Goal: Information Seeking & Learning: Learn about a topic

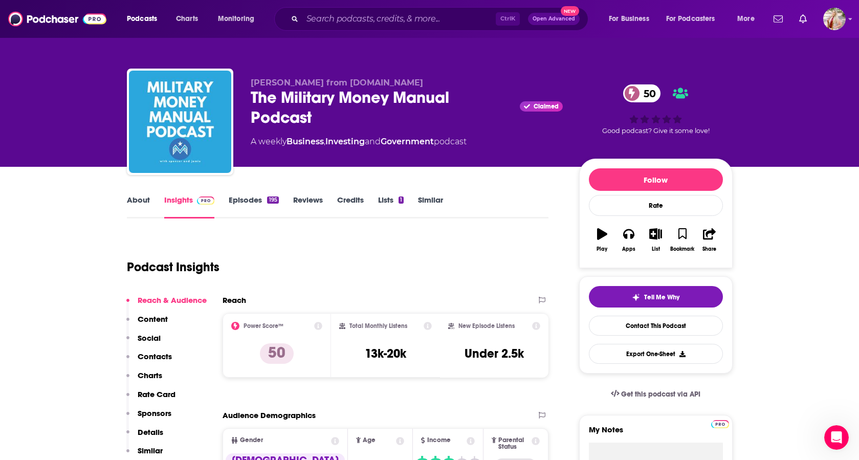
click at [138, 197] on link "About" at bounding box center [138, 207] width 23 height 24
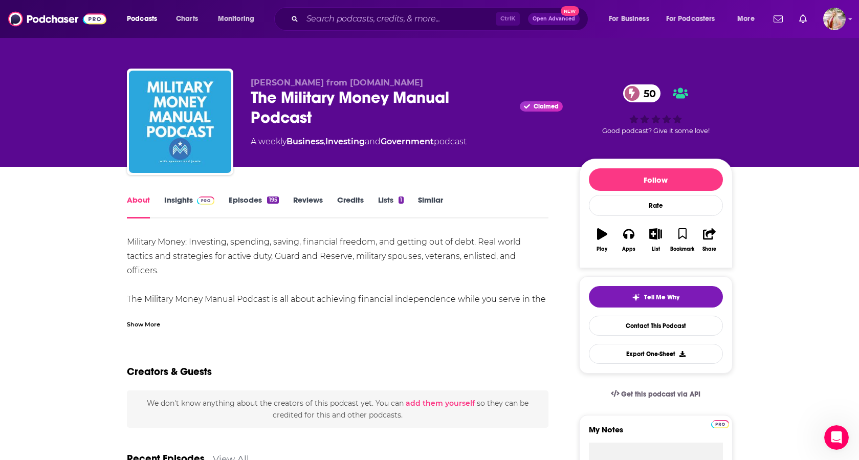
click at [136, 326] on div "Show More" at bounding box center [143, 324] width 33 height 10
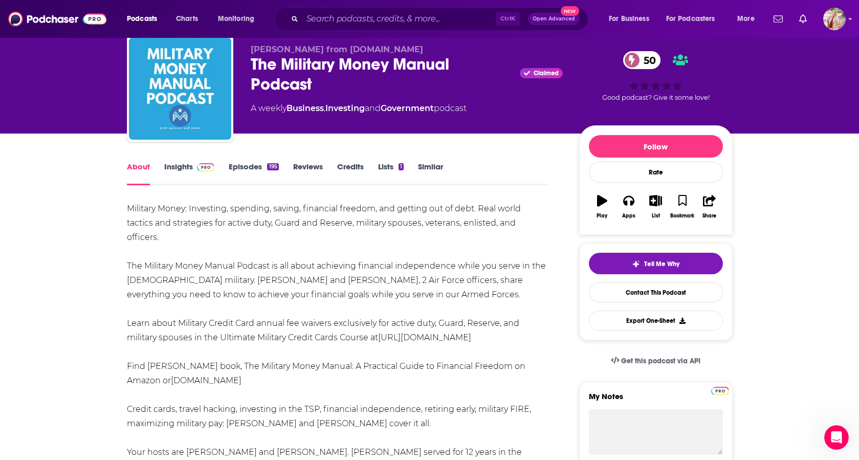
scroll to position [102, 0]
